Goal: Information Seeking & Learning: Learn about a topic

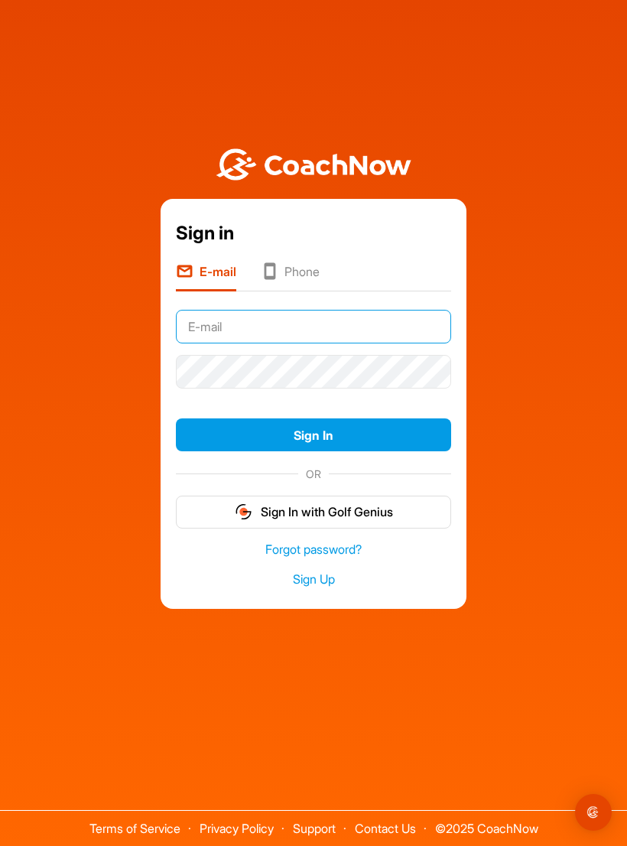
type input "Jwoodwardgolf@yahoo.com"
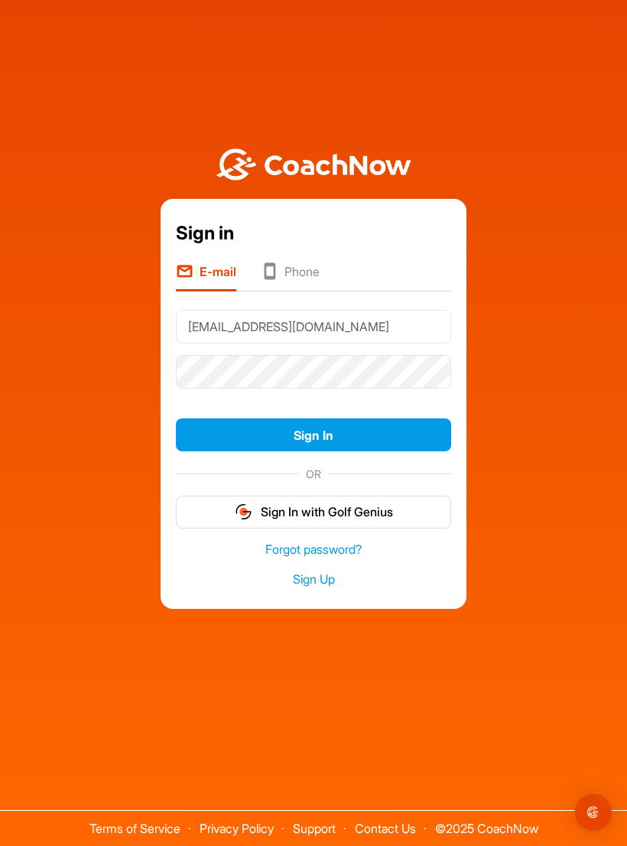
click at [314, 447] on button "Sign In" at bounding box center [313, 435] width 275 height 33
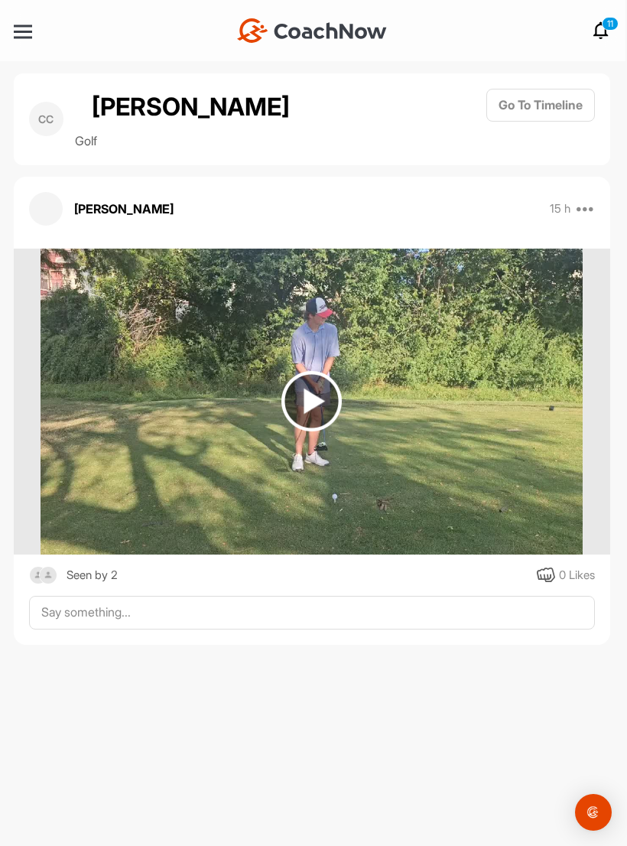
click at [321, 389] on img at bounding box center [312, 401] width 60 height 60
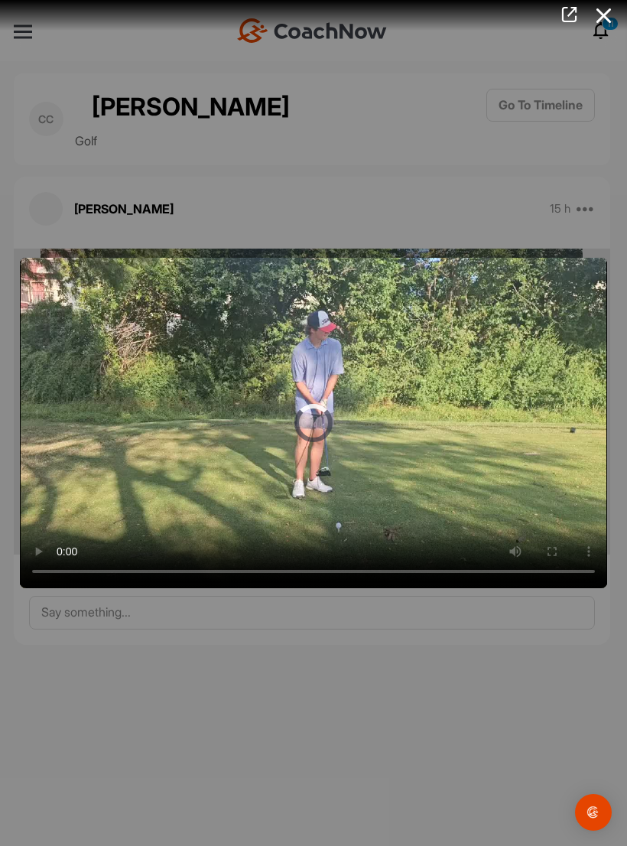
click at [320, 422] on video "Video Player" at bounding box center [314, 423] width 588 height 331
click at [617, 15] on icon at bounding box center [604, 16] width 35 height 28
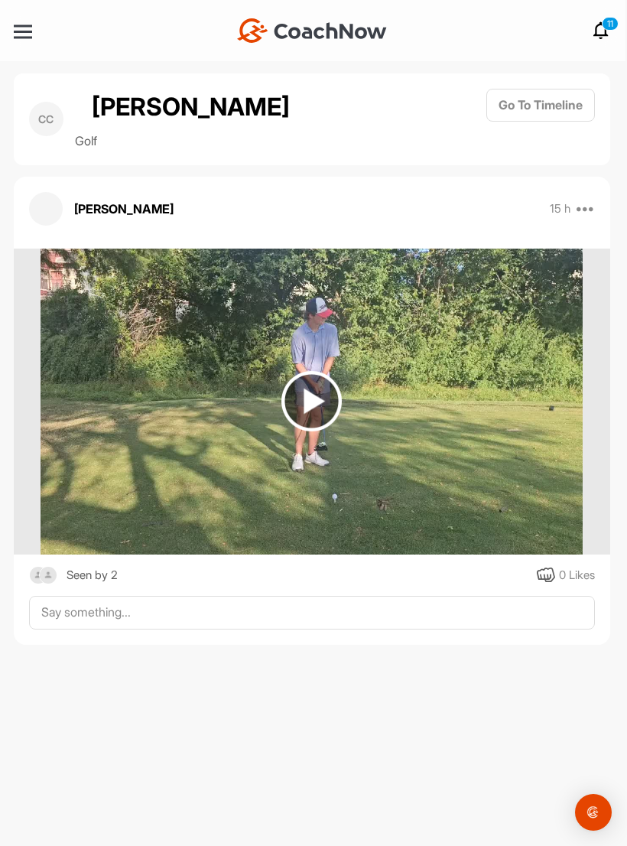
click at [601, 22] on icon at bounding box center [601, 30] width 18 height 18
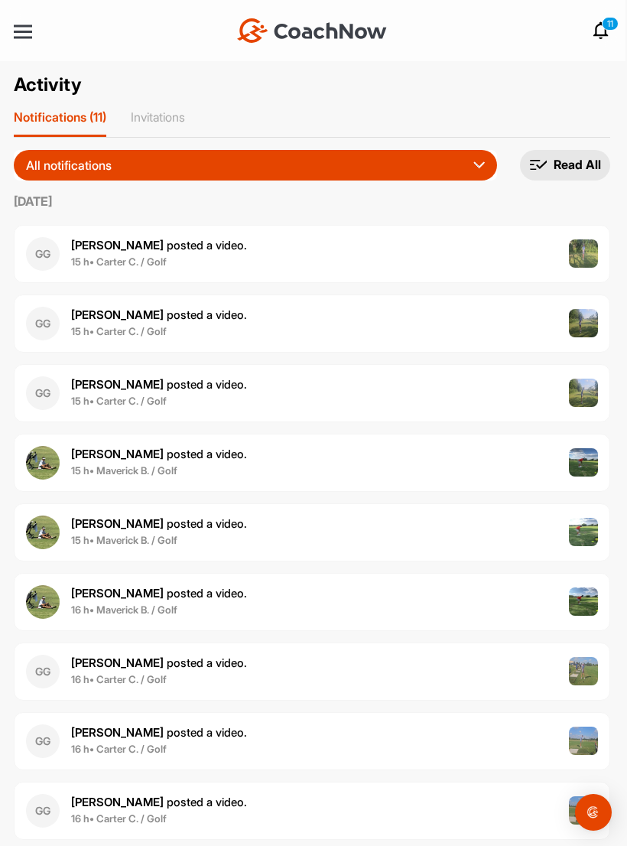
click at [204, 328] on span "15 h • Carter C. / Golf" at bounding box center [159, 331] width 176 height 15
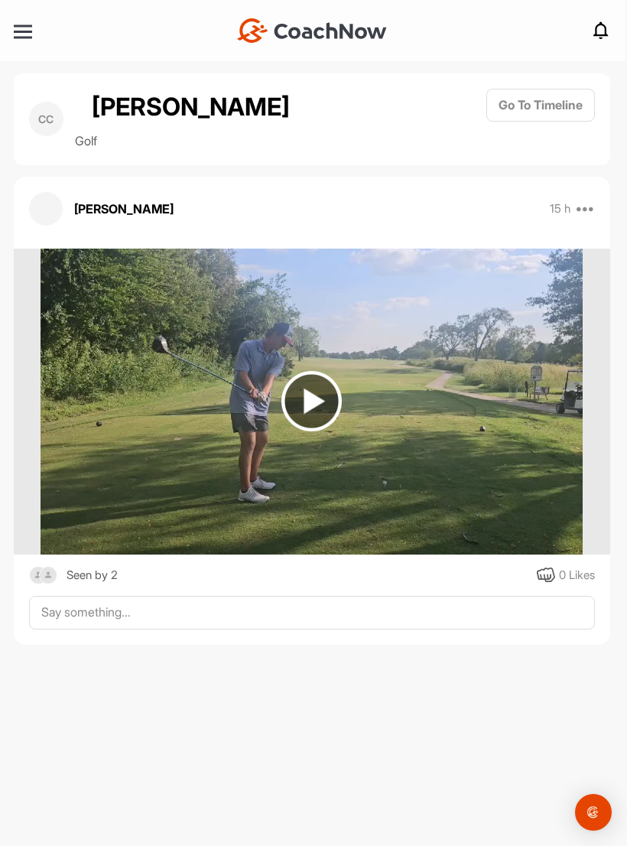
click at [311, 402] on img at bounding box center [312, 401] width 60 height 60
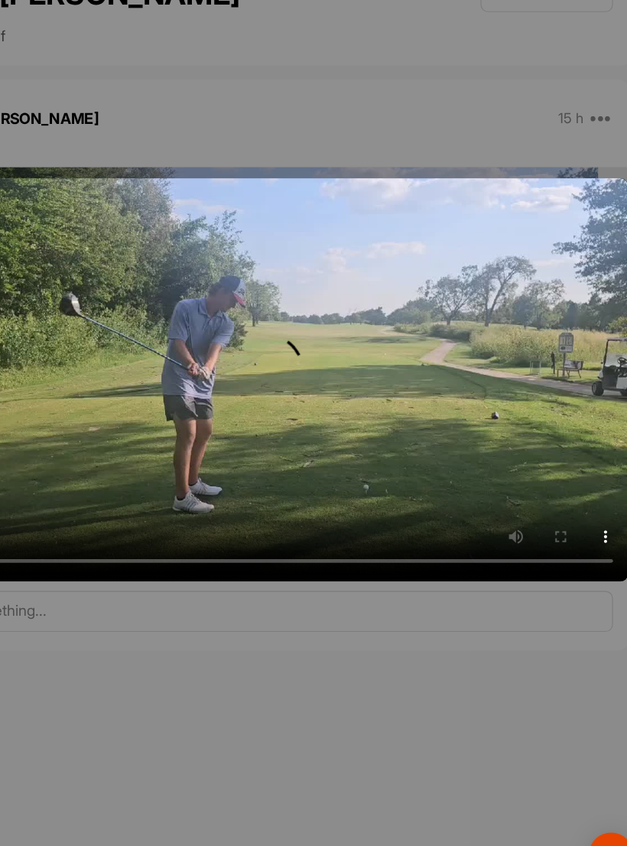
scroll to position [3, 0]
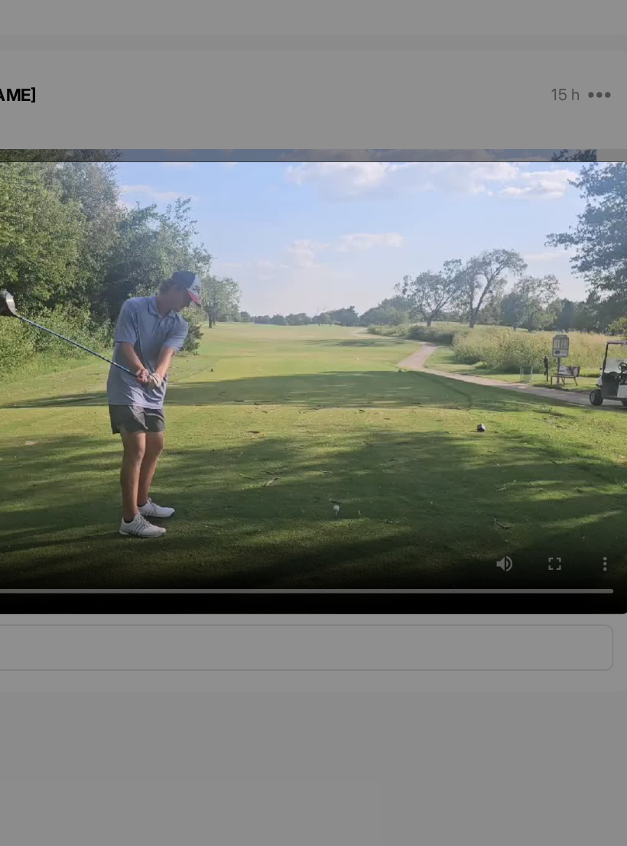
click at [322, 353] on video "Video Player" at bounding box center [314, 423] width 588 height 331
click at [262, 309] on video "Video Player" at bounding box center [314, 423] width 588 height 331
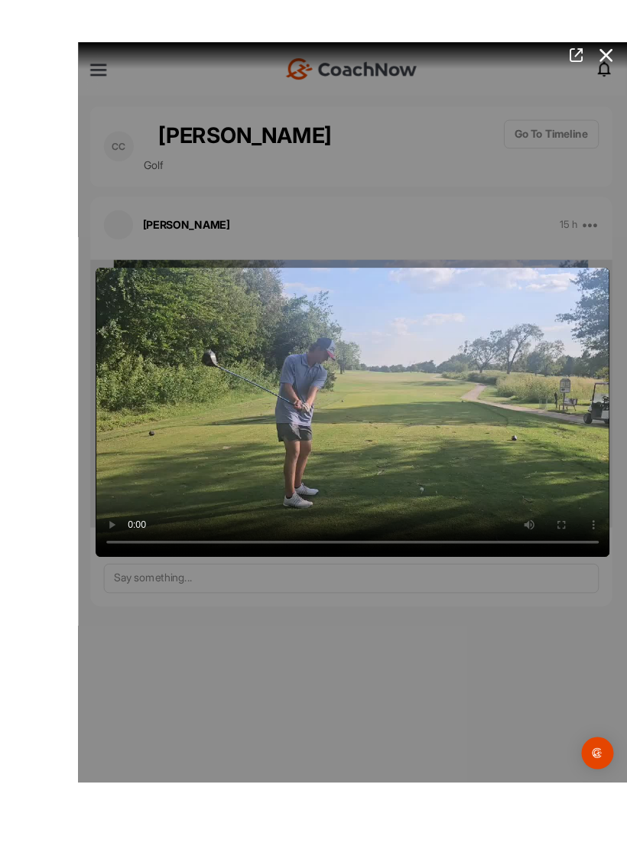
scroll to position [24, 0]
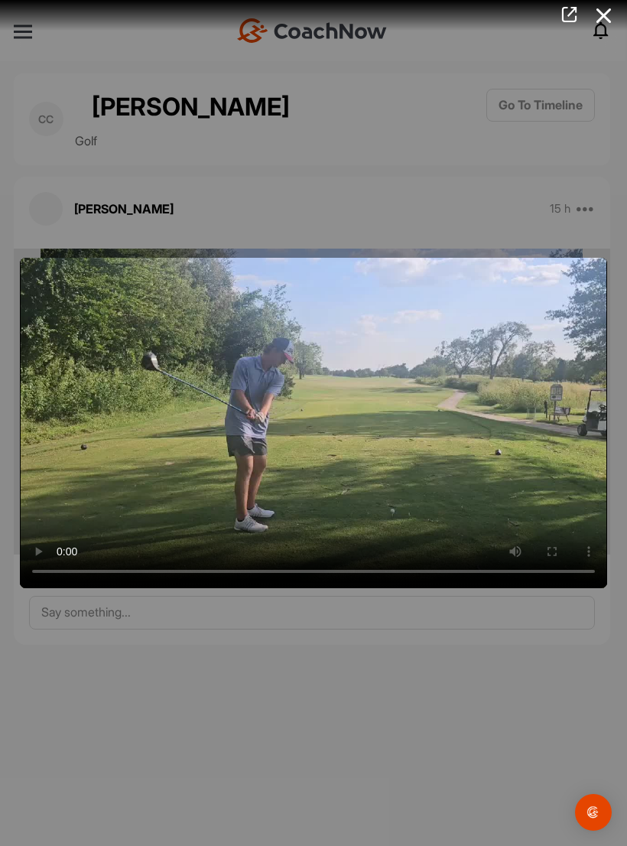
click at [371, 429] on video "Video Player" at bounding box center [314, 423] width 588 height 331
click at [396, 469] on video "Video Player" at bounding box center [314, 423] width 588 height 331
click at [396, 464] on video "Video Player" at bounding box center [314, 423] width 588 height 331
click at [604, 14] on icon at bounding box center [604, 16] width 35 height 28
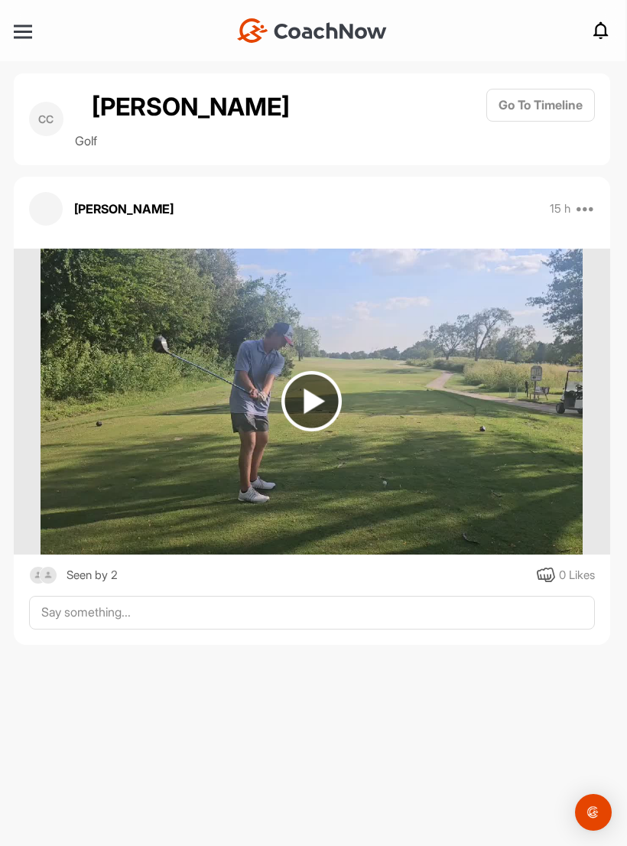
click at [308, 378] on img at bounding box center [312, 401] width 60 height 60
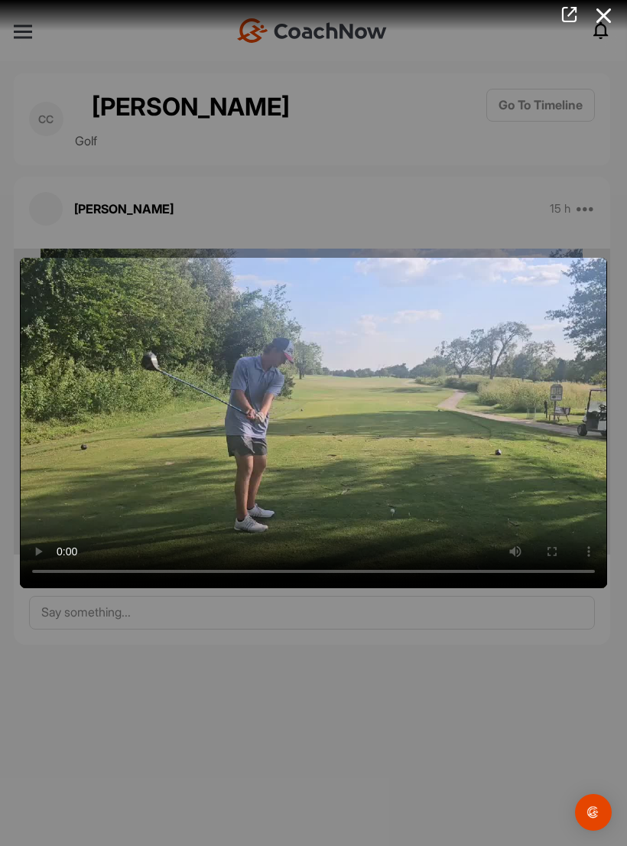
click at [324, 420] on video "Video Player" at bounding box center [314, 423] width 588 height 331
click at [603, 21] on icon at bounding box center [604, 16] width 35 height 28
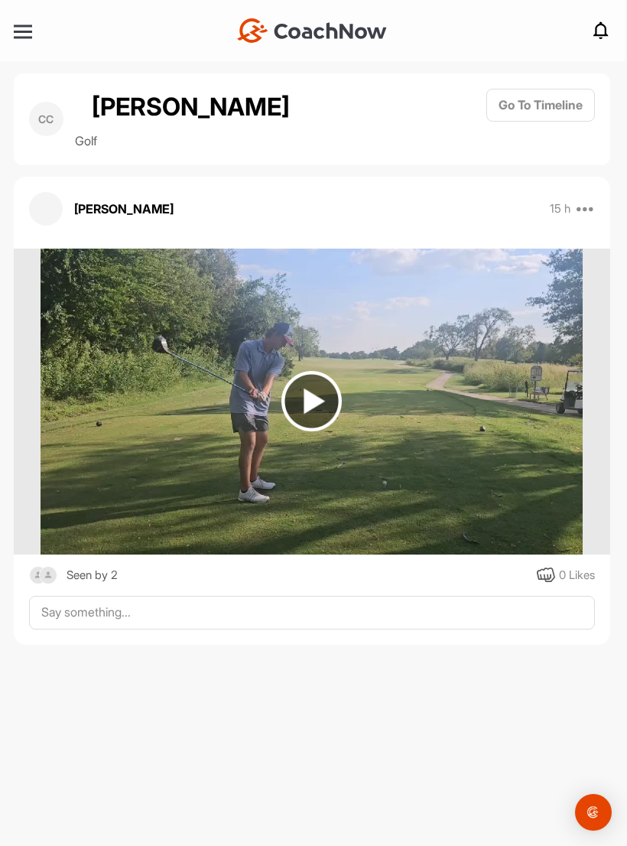
scroll to position [0, 0]
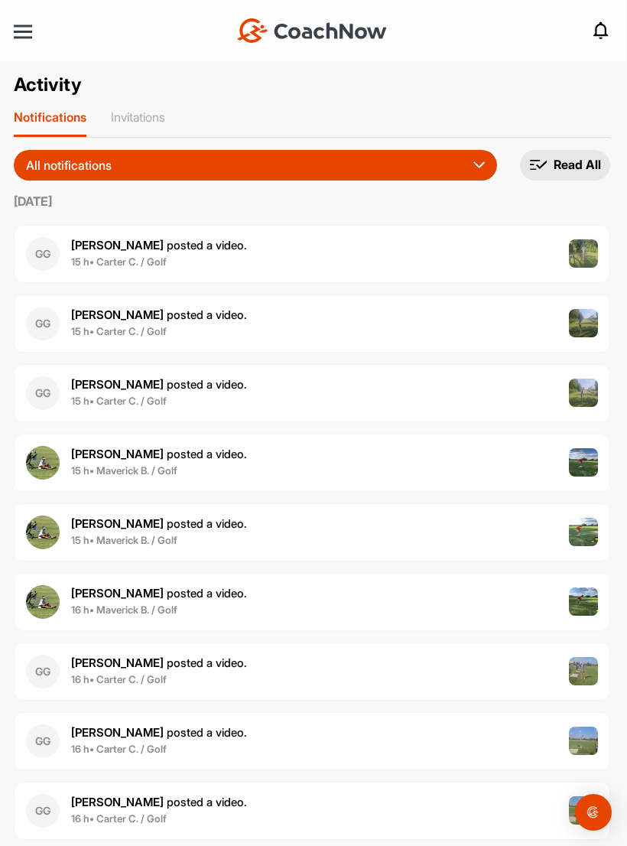
click at [285, 458] on div "[PERSON_NAME] posted a video . 15 h • Maverick B. / Golf" at bounding box center [312, 463] width 597 height 58
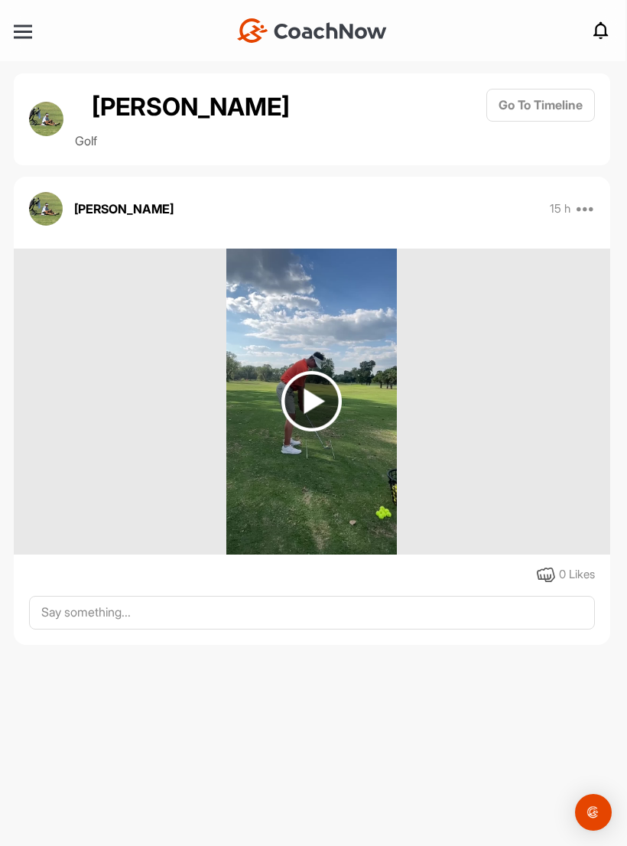
click at [317, 403] on img at bounding box center [312, 401] width 60 height 60
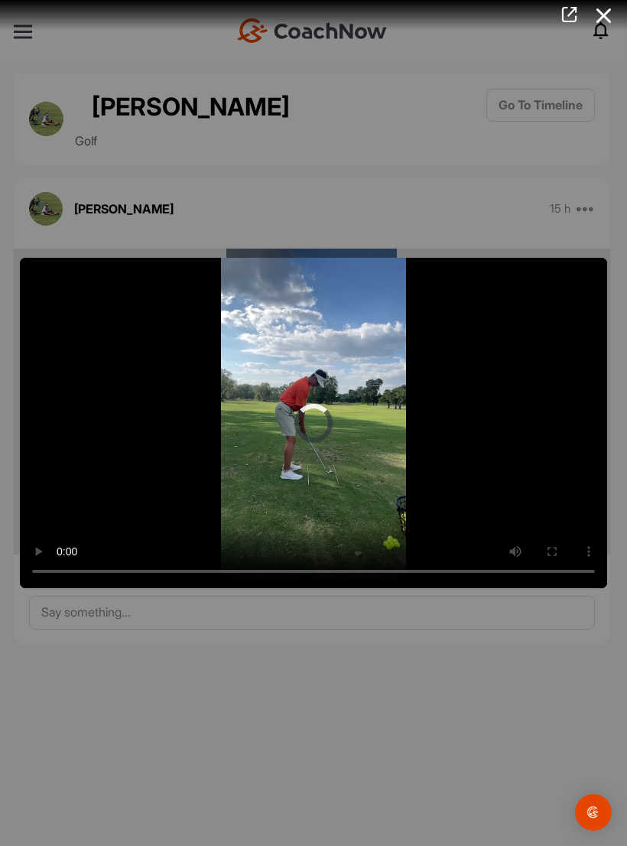
click at [321, 425] on video "Video Player" at bounding box center [314, 423] width 588 height 331
click at [606, 17] on icon at bounding box center [604, 16] width 35 height 28
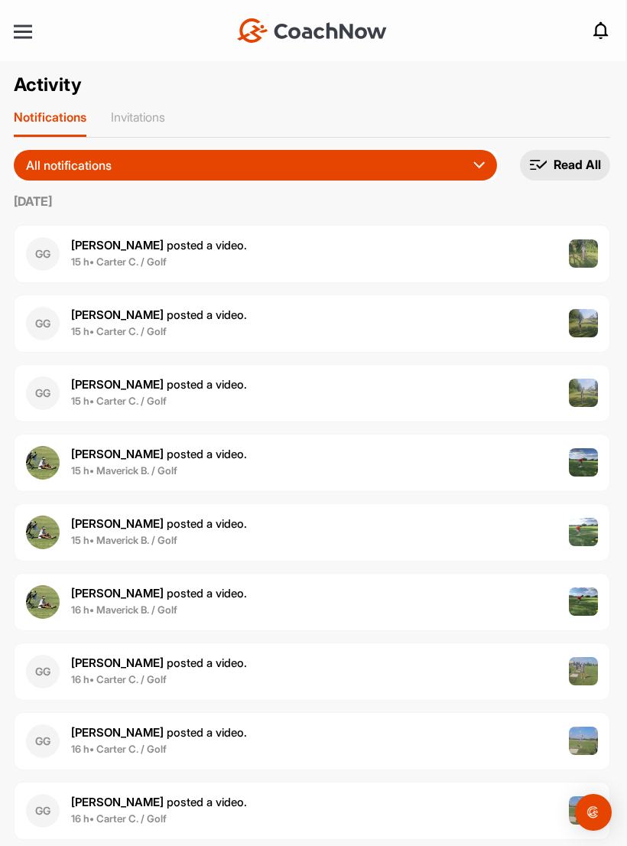
click at [412, 594] on div "[PERSON_NAME] posted a video . 16 h • Maverick B. / Golf" at bounding box center [312, 602] width 597 height 58
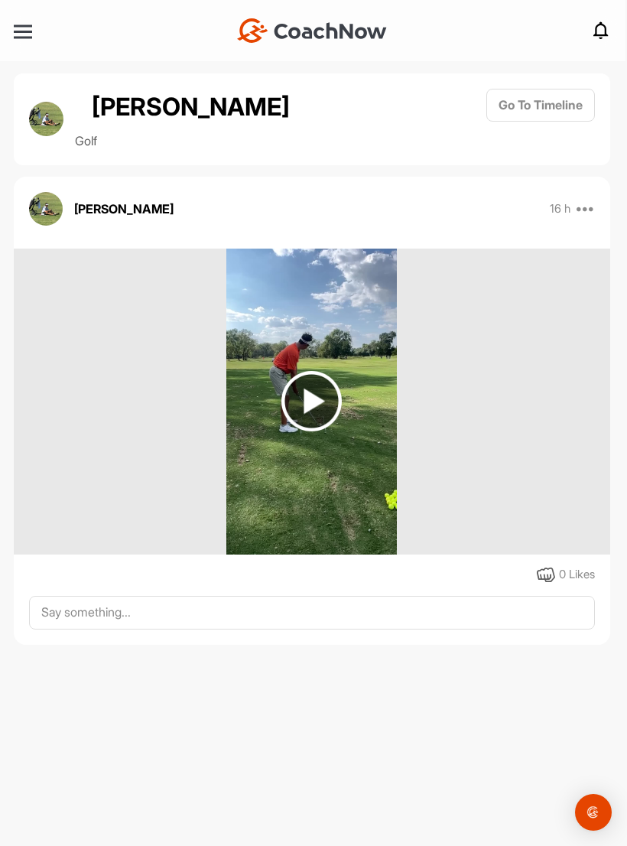
click at [321, 398] on img at bounding box center [312, 401] width 60 height 60
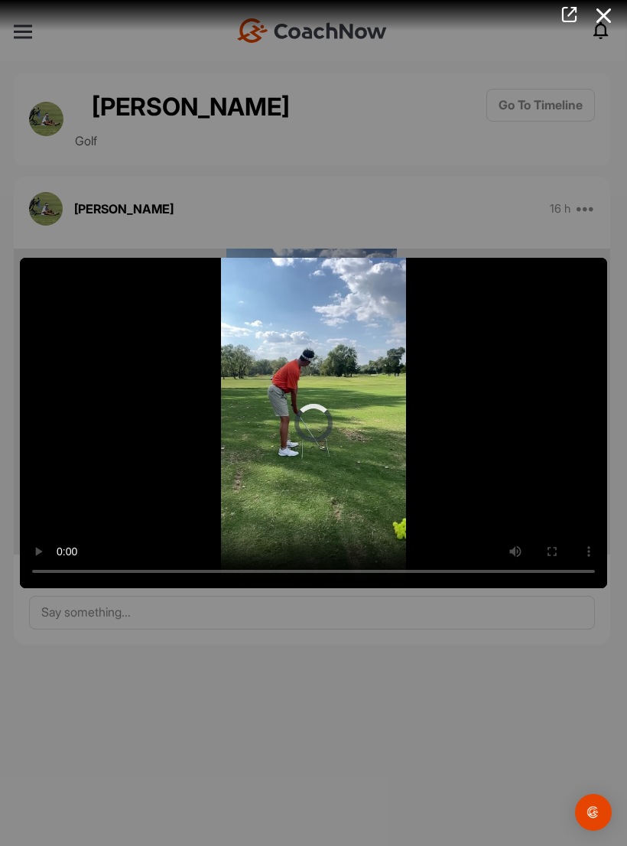
click at [324, 427] on video "Video Player" at bounding box center [314, 423] width 588 height 331
click at [617, 15] on icon at bounding box center [604, 16] width 35 height 28
